Goal: Task Accomplishment & Management: Manage account settings

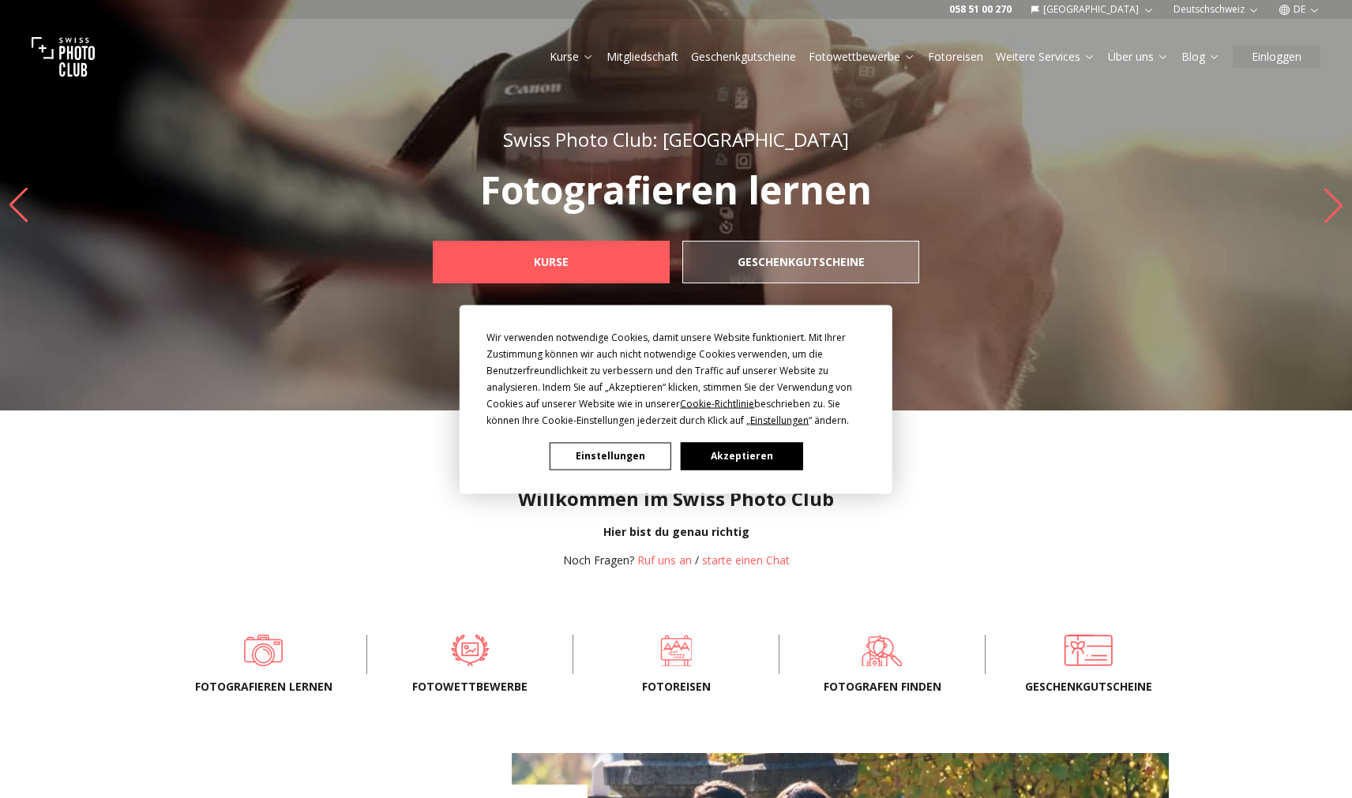
click at [754, 456] on button "Akzeptieren" at bounding box center [742, 456] width 122 height 28
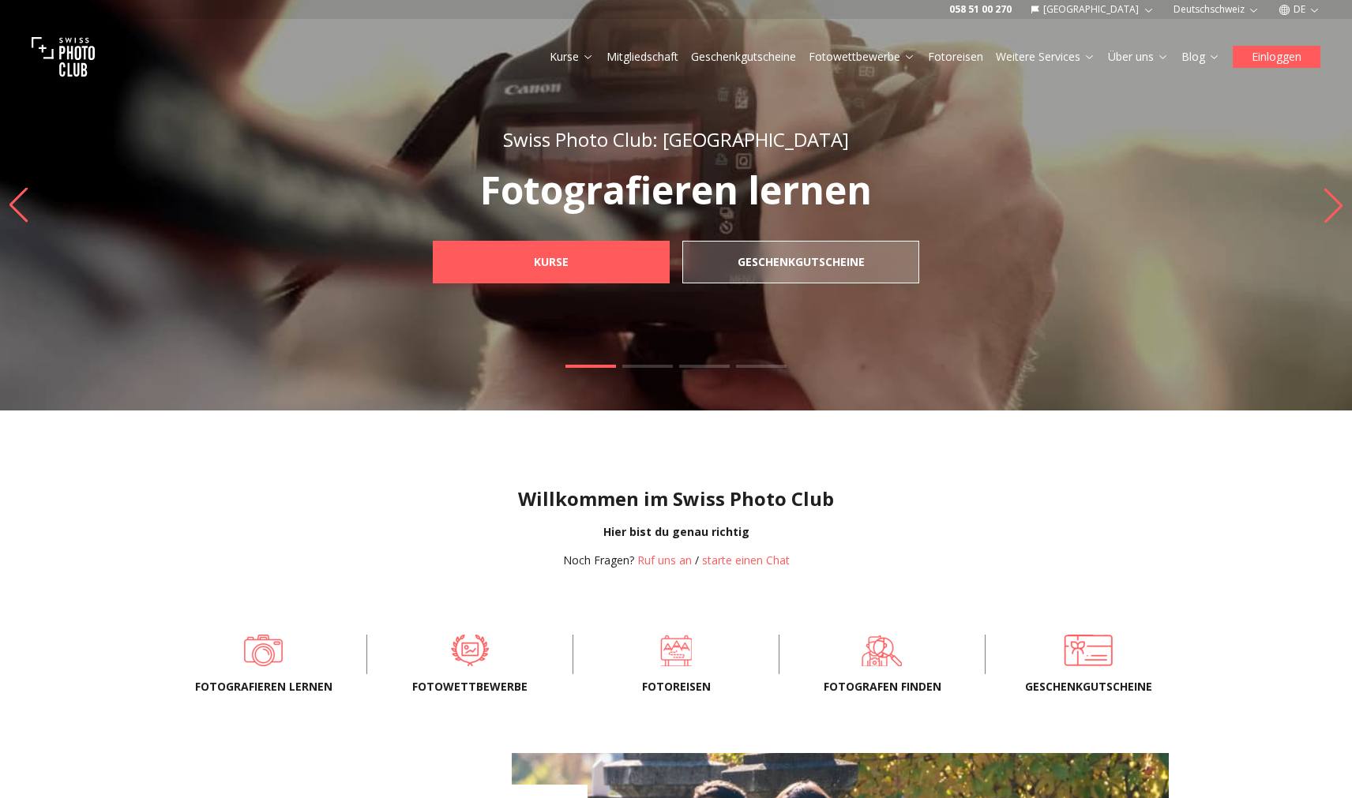
click at [1278, 55] on button "Einloggen" at bounding box center [1277, 57] width 88 height 22
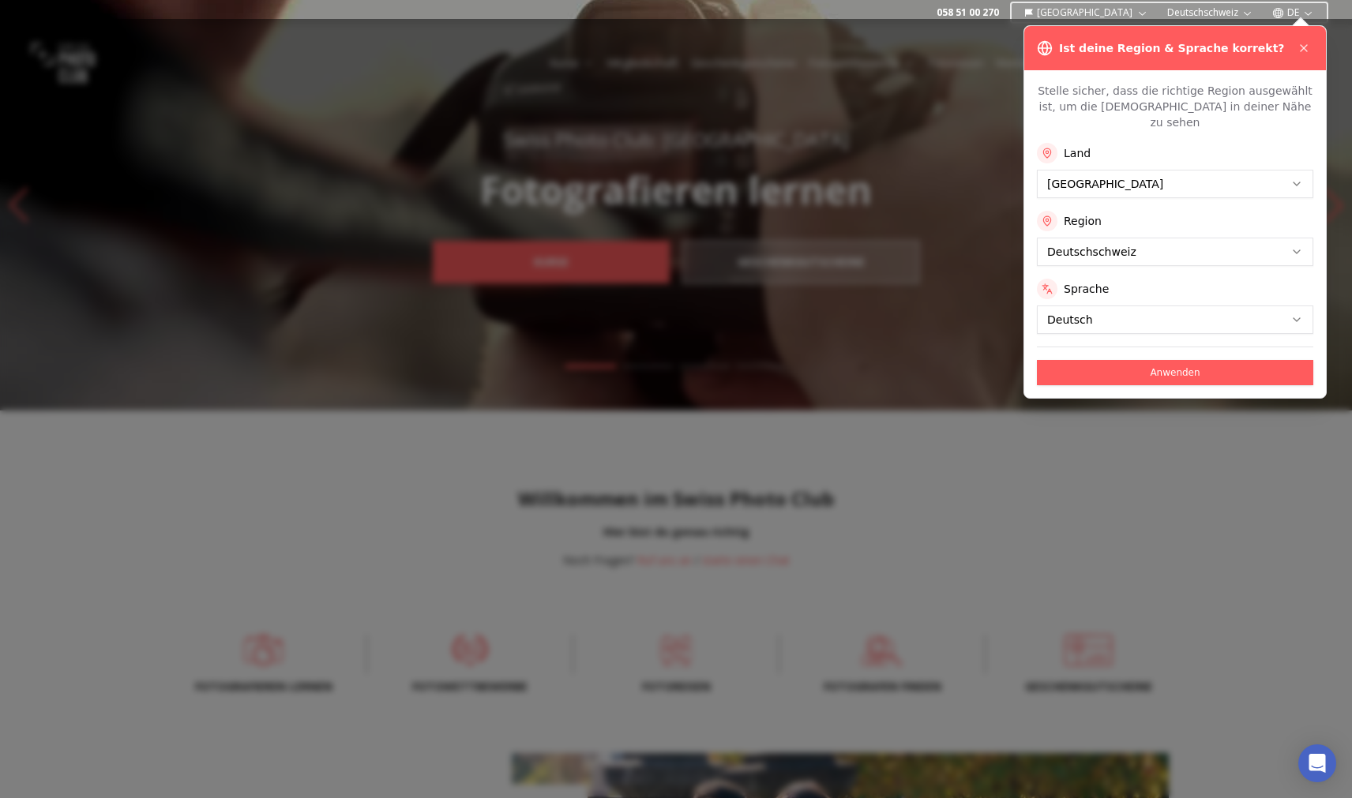
click at [1104, 344] on div at bounding box center [676, 399] width 1352 height 798
click at [1098, 360] on button "Anwenden" at bounding box center [1175, 372] width 276 height 25
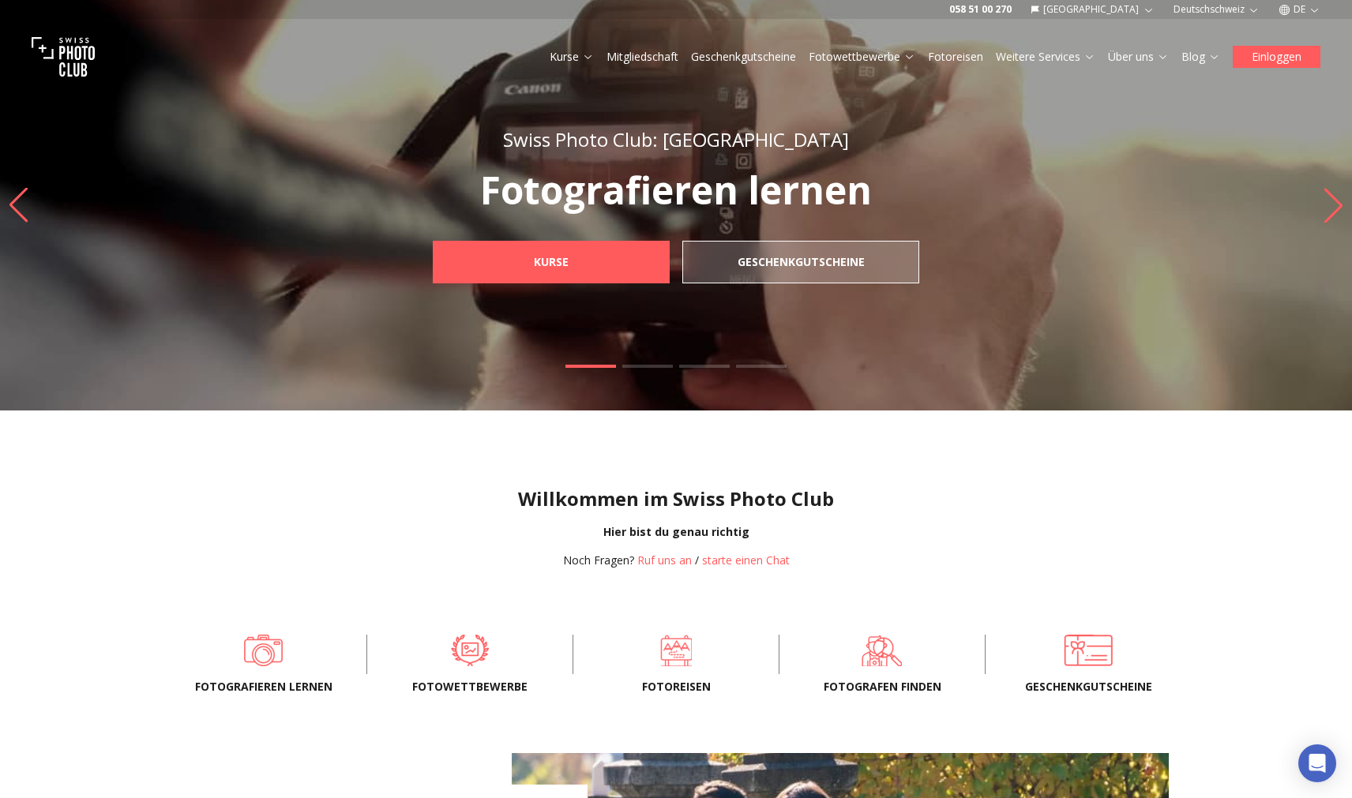
click at [1257, 59] on button "Einloggen" at bounding box center [1277, 57] width 88 height 22
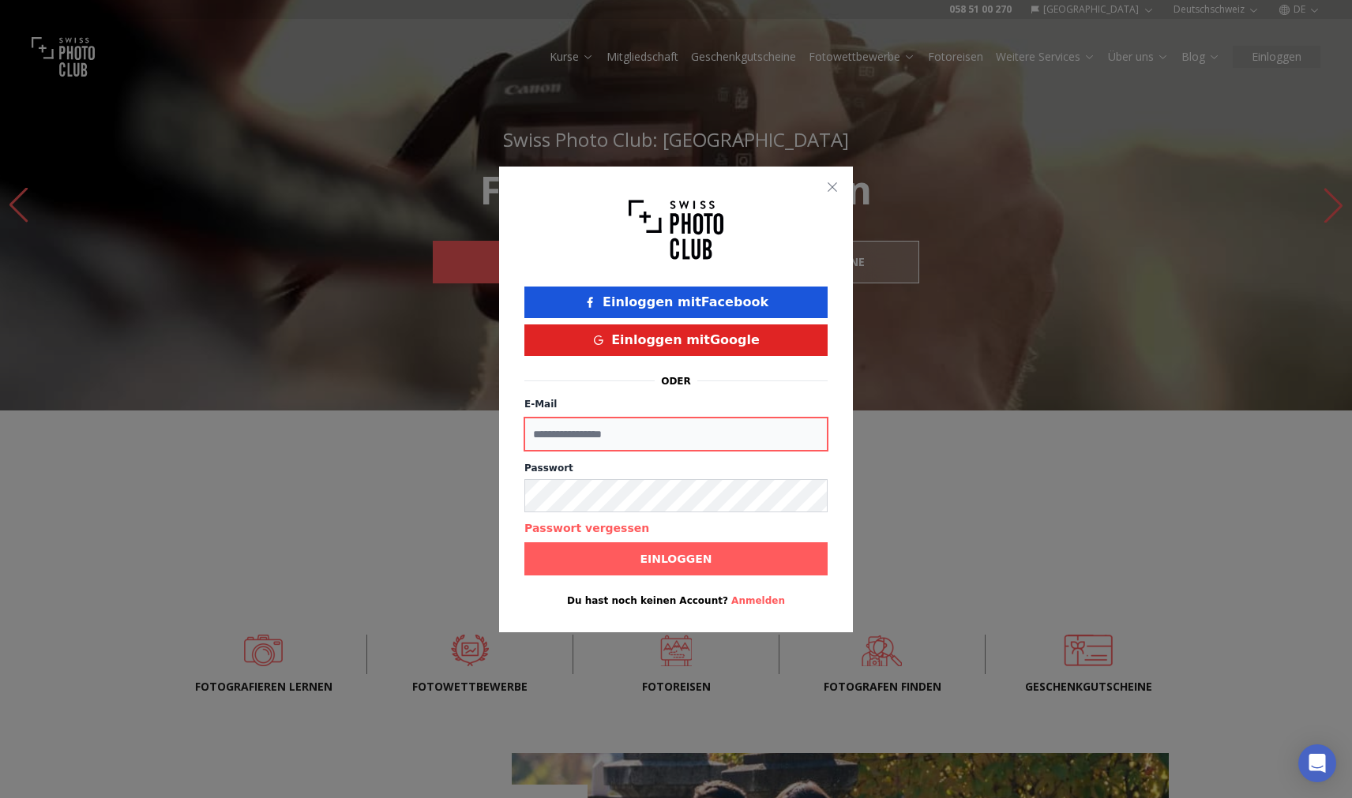
type input "**********"
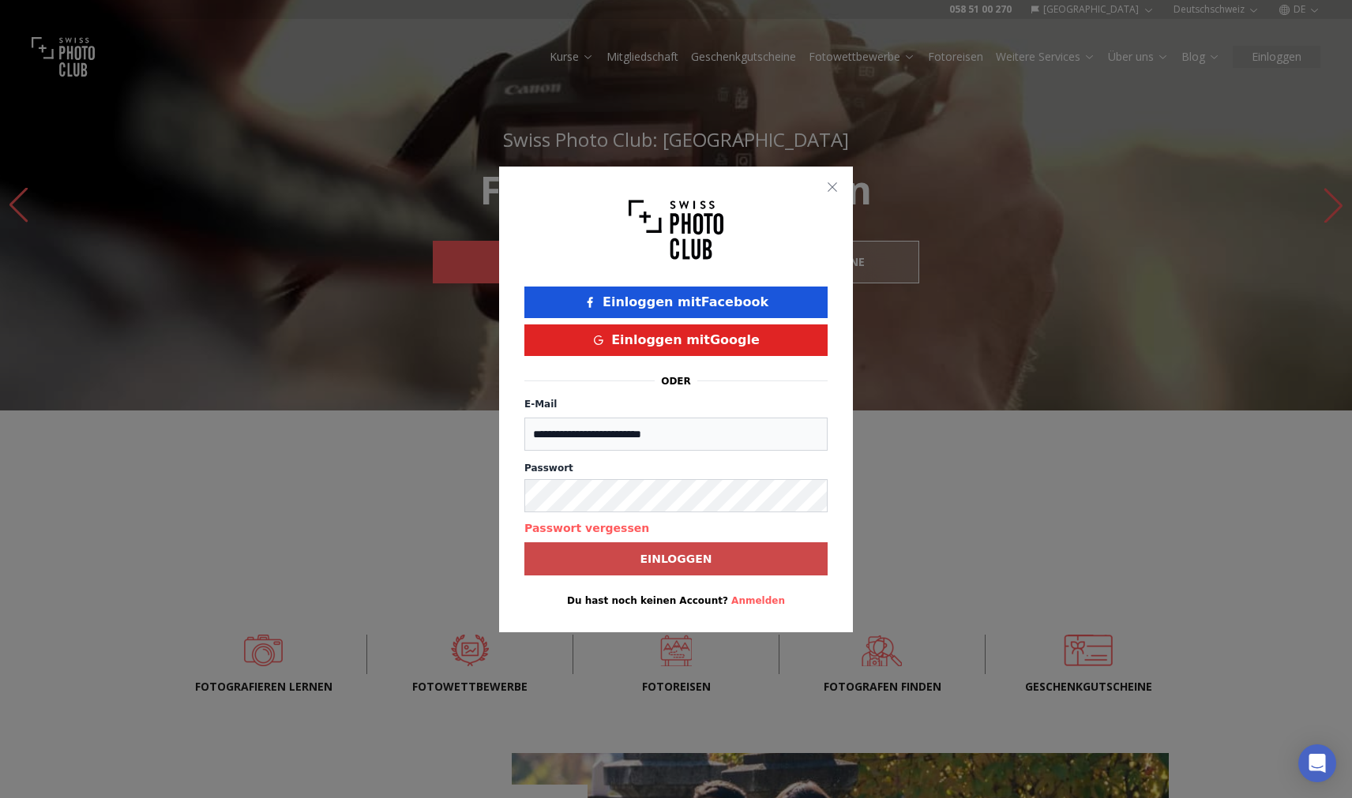
click at [676, 564] on b "Einloggen" at bounding box center [676, 559] width 72 height 16
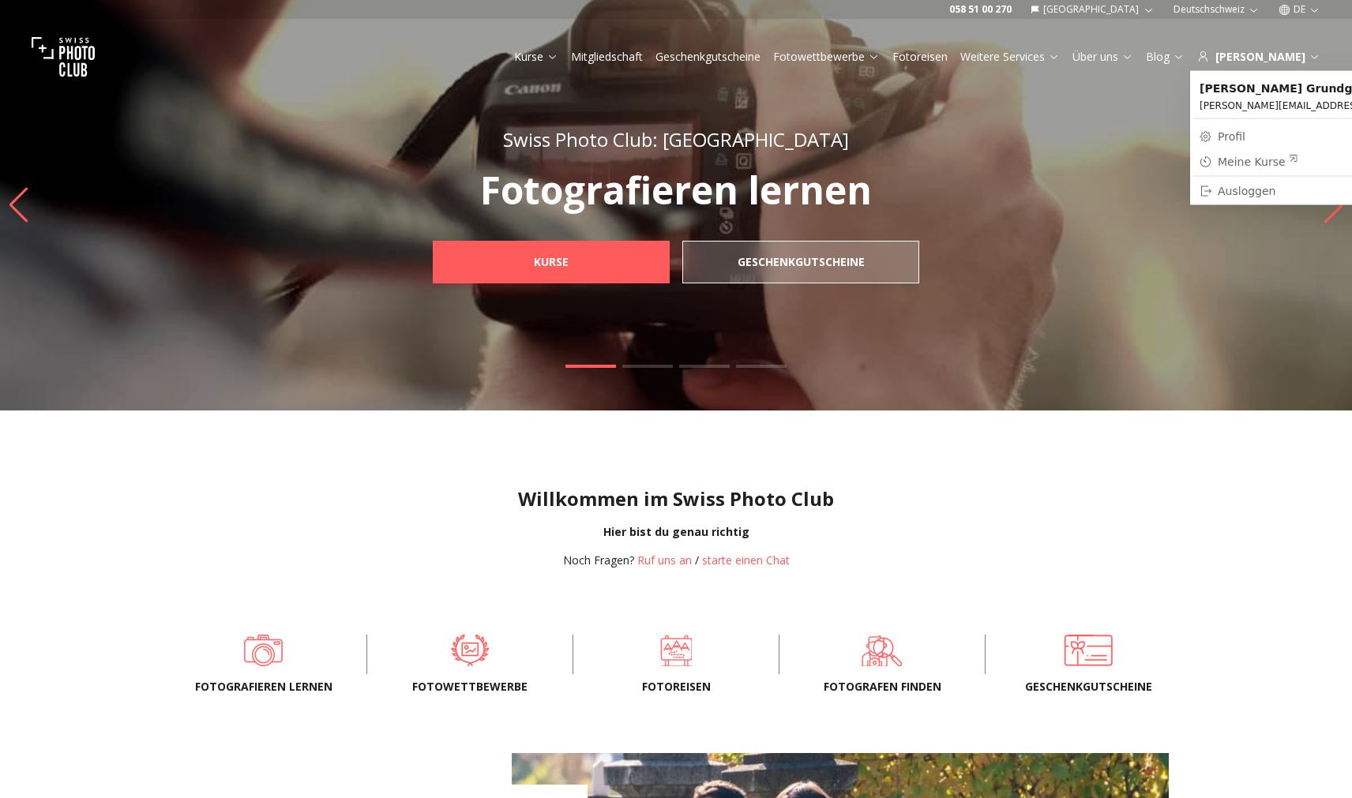
click at [1231, 156] on div "Meine Kurse" at bounding box center [1258, 162] width 81 height 16
